Goal: Ask a question

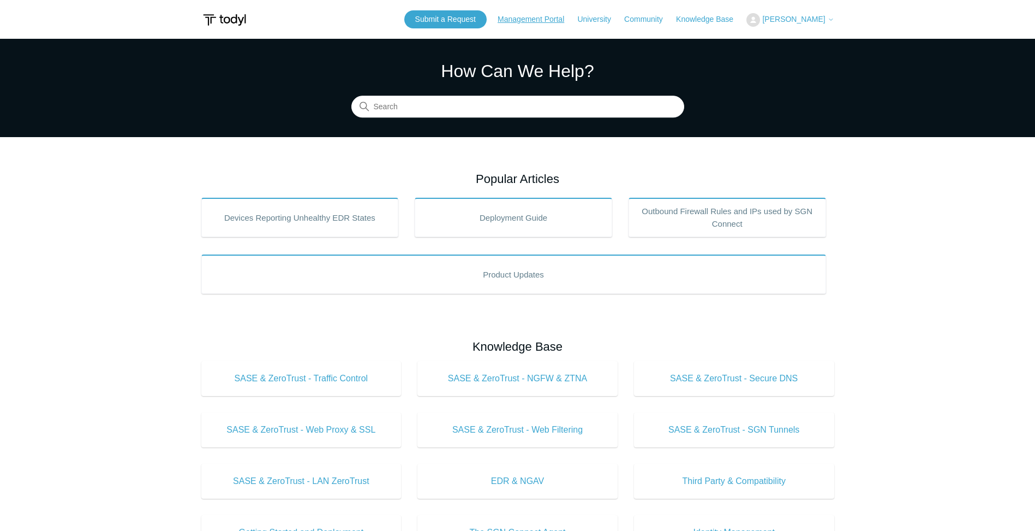
click at [559, 22] on link "Management Portal" at bounding box center [537, 19] width 78 height 11
click at [481, 15] on link "Submit a Request" at bounding box center [445, 19] width 82 height 18
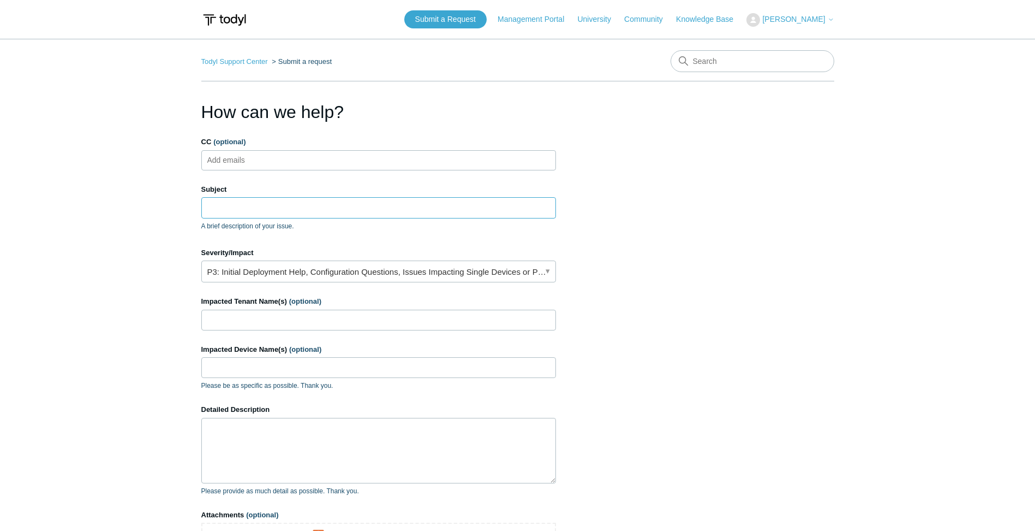
click at [281, 212] on input "Subject" at bounding box center [378, 207] width 355 height 21
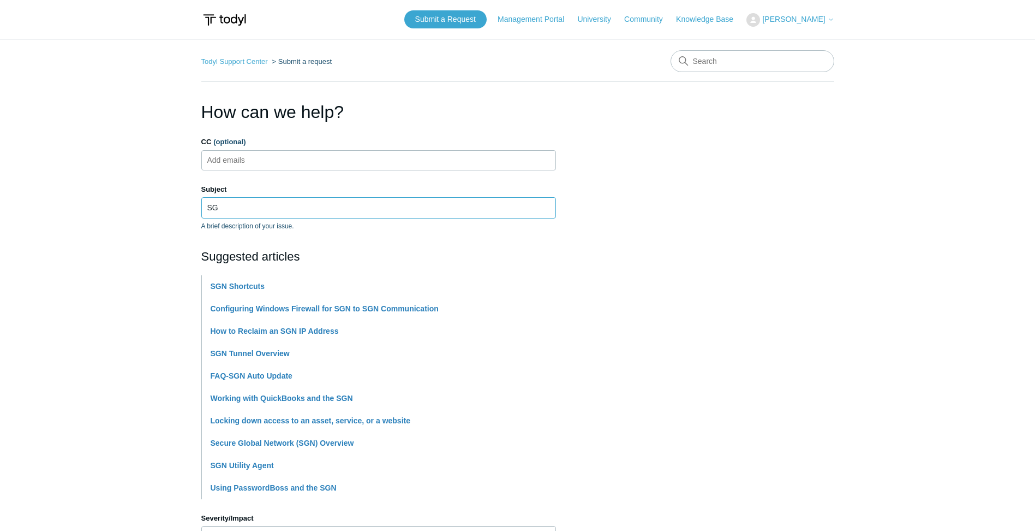
type input "S"
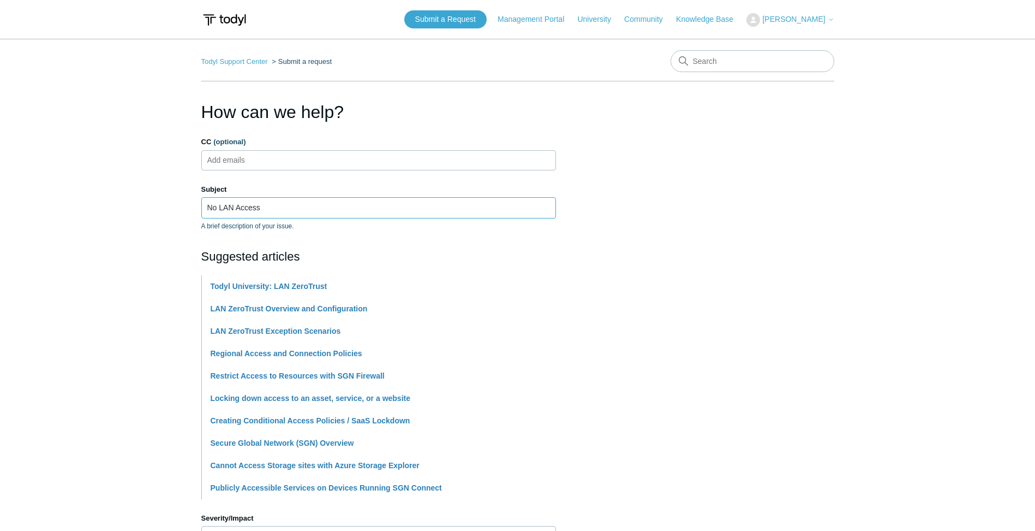
type input "No LAN Access"
click at [166, 282] on main "Todyl Support Center Submit a request How can we help? CC (optional) Add emails…" at bounding box center [517, 453] width 1035 height 828
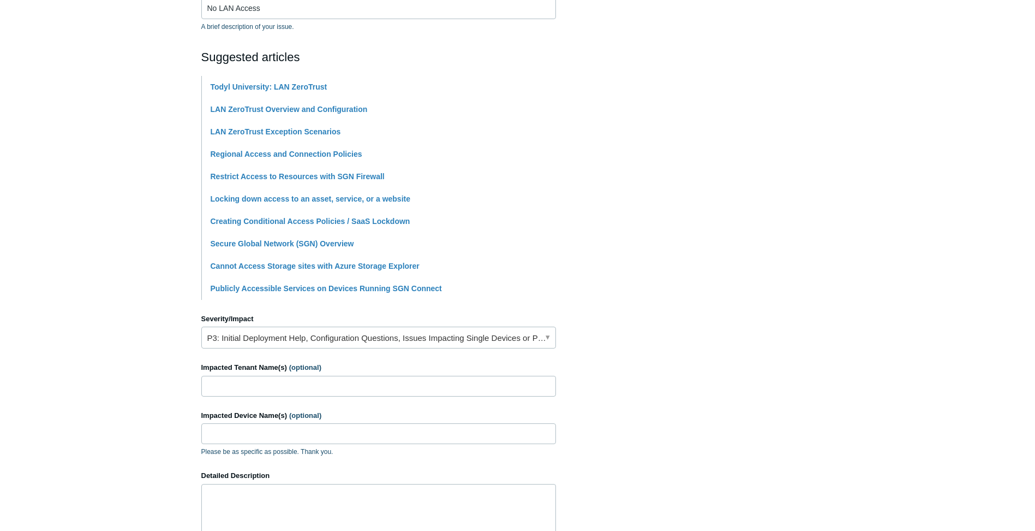
scroll to position [273, 0]
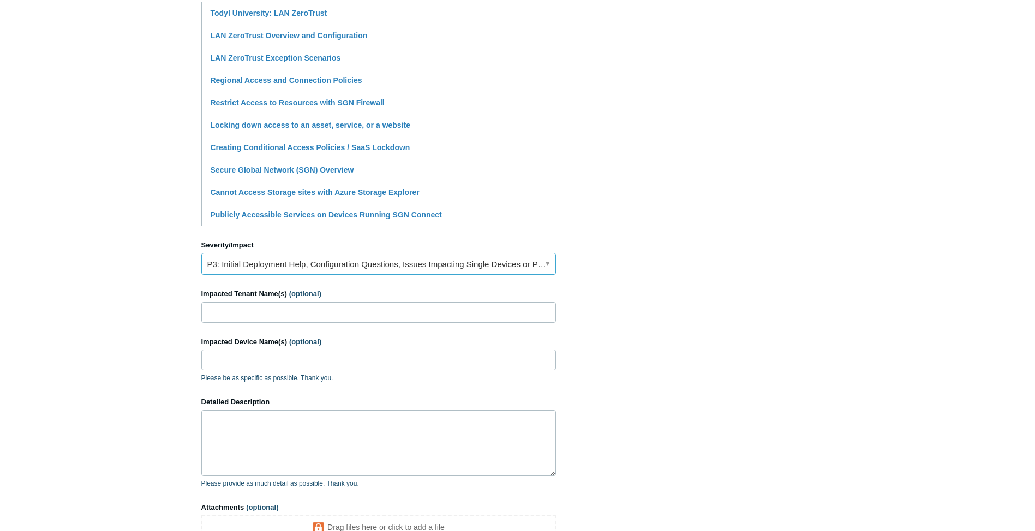
click at [265, 267] on link "P3: Initial Deployment Help, Configuration Questions, Issues Impacting Single D…" at bounding box center [378, 264] width 355 height 22
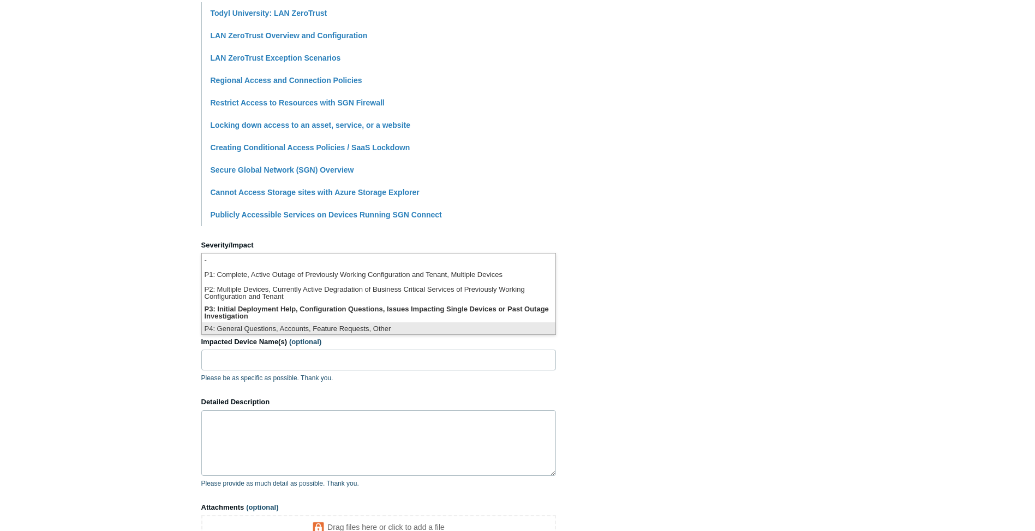
scroll to position [3, 0]
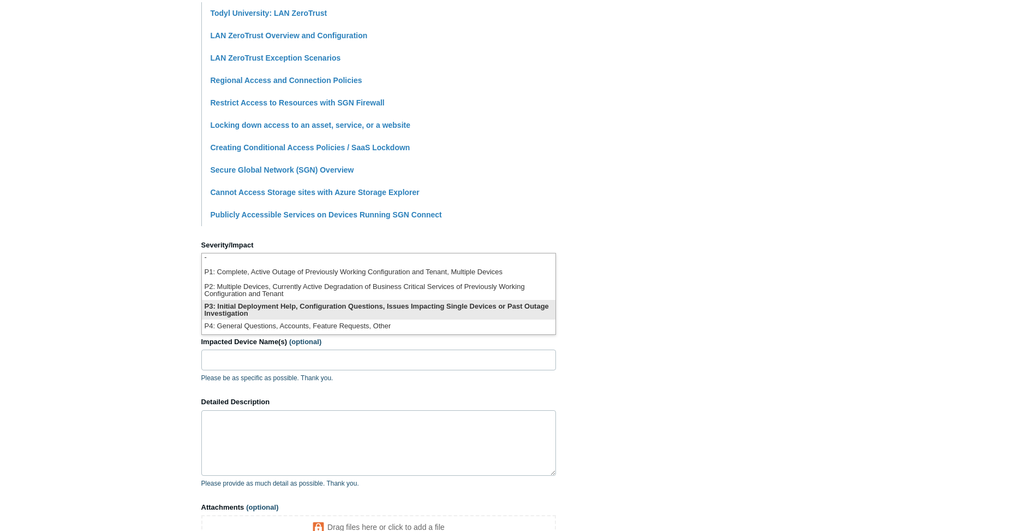
click at [381, 305] on li "P3: Initial Deployment Help, Configuration Questions, Issues Impacting Single D…" at bounding box center [379, 310] width 354 height 20
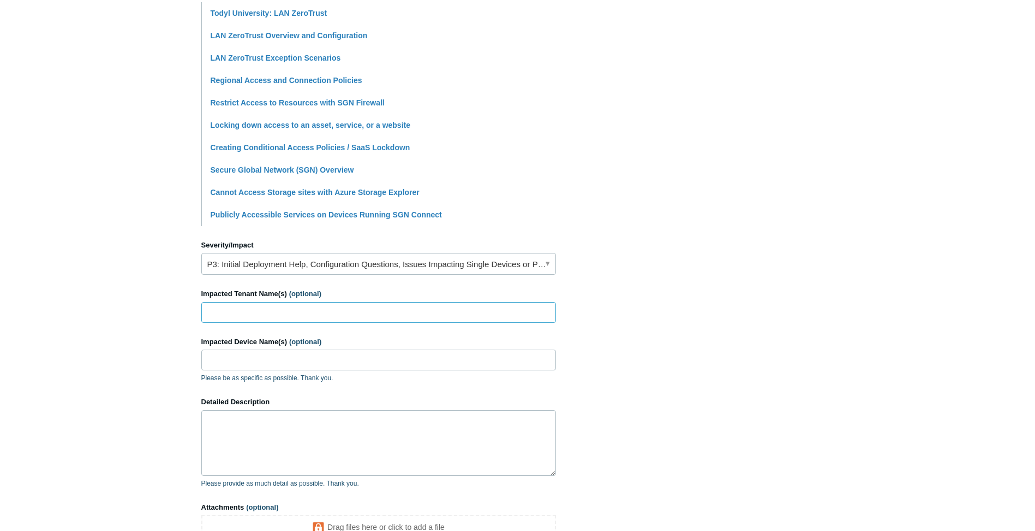
click at [281, 313] on input "Impacted Tenant Name(s) (optional)" at bounding box center [378, 312] width 355 height 21
type input "Two Chicks Tax"
click at [276, 415] on textarea "Detailed Description" at bounding box center [378, 442] width 355 height 65
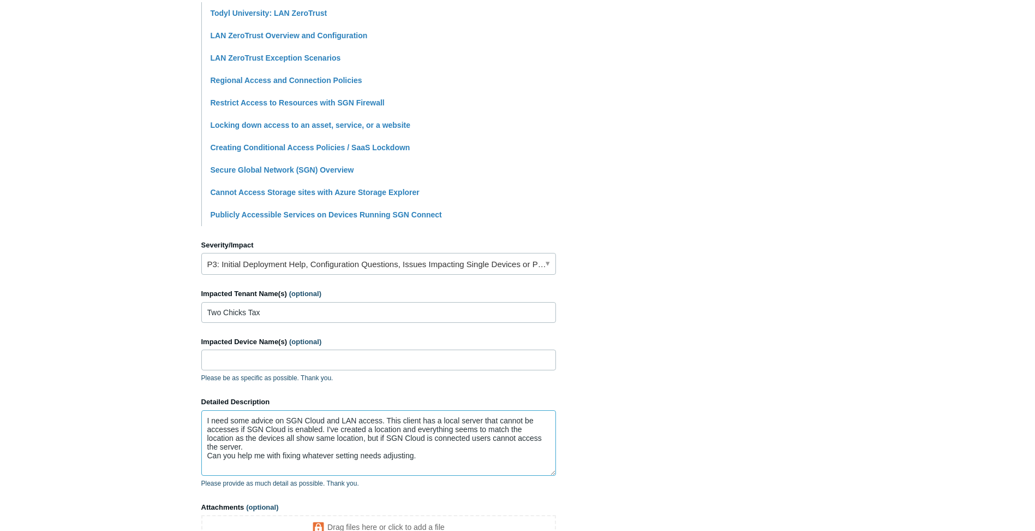
type textarea "I need some advice on SGN Cloud and LAN access. This client has a local server …"
click at [260, 358] on input "Impacted Device Name(s) (optional)" at bounding box center [378, 359] width 355 height 21
click at [309, 353] on input "Impacted Device Name(s) (optional)" at bounding box center [378, 359] width 355 height 21
paste input "TCTBW11MPC01"
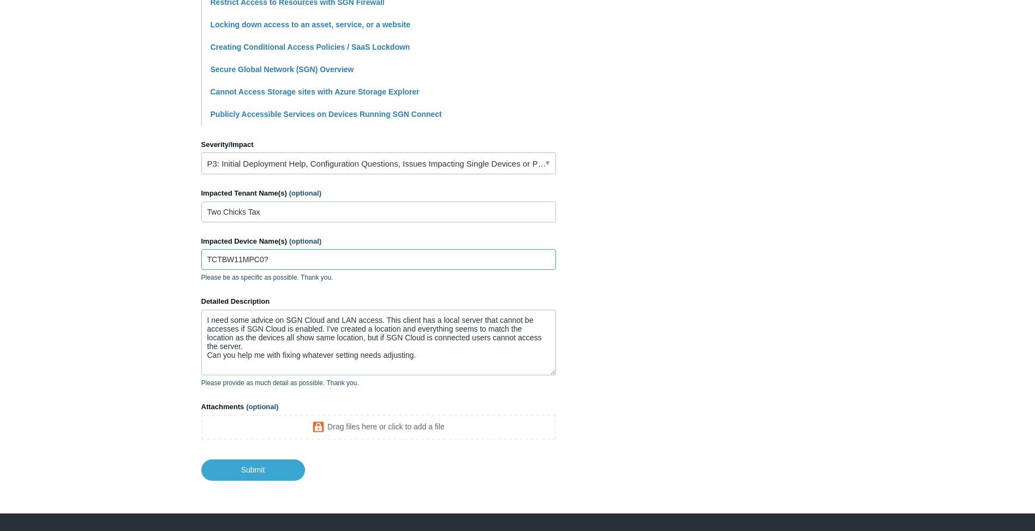
scroll to position [382, 0]
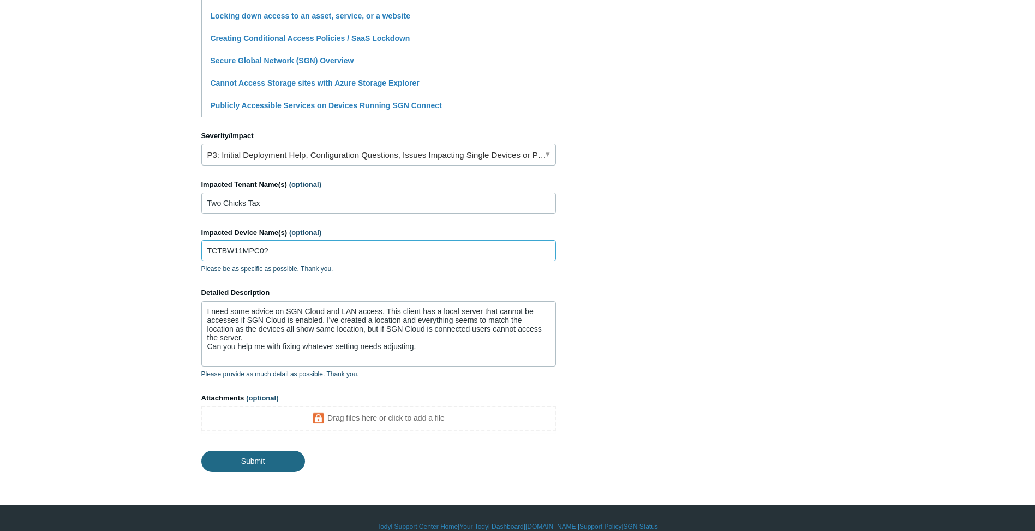
type input "TCTBW11MPC0?"
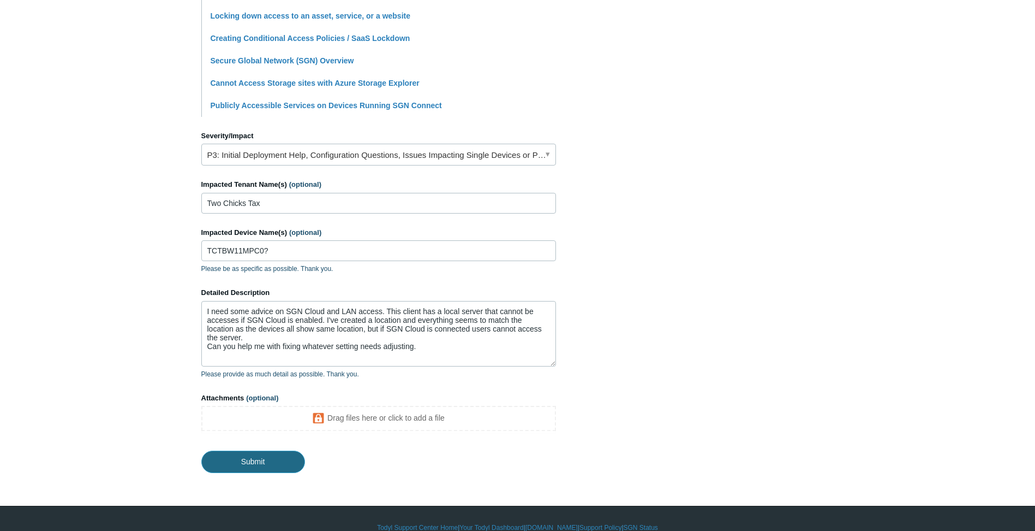
click at [245, 464] on input "Submit" at bounding box center [253, 461] width 104 height 22
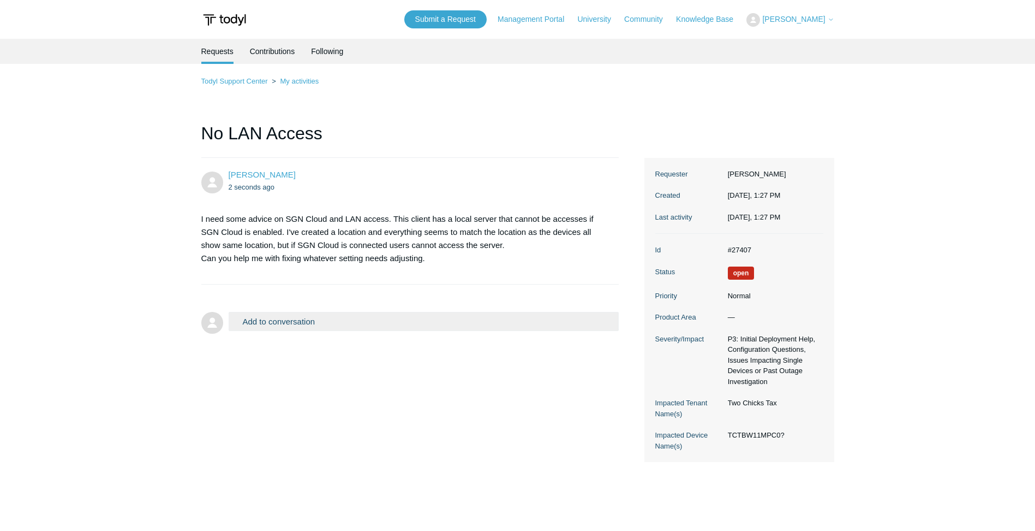
drag, startPoint x: 934, startPoint y: 67, endPoint x: 843, endPoint y: 75, distance: 92.1
click at [934, 67] on main "Requests Contributions Following Todyl Support Center My activities No LAN Acce…" at bounding box center [517, 278] width 1035 height 478
